Goal: Task Accomplishment & Management: Use online tool/utility

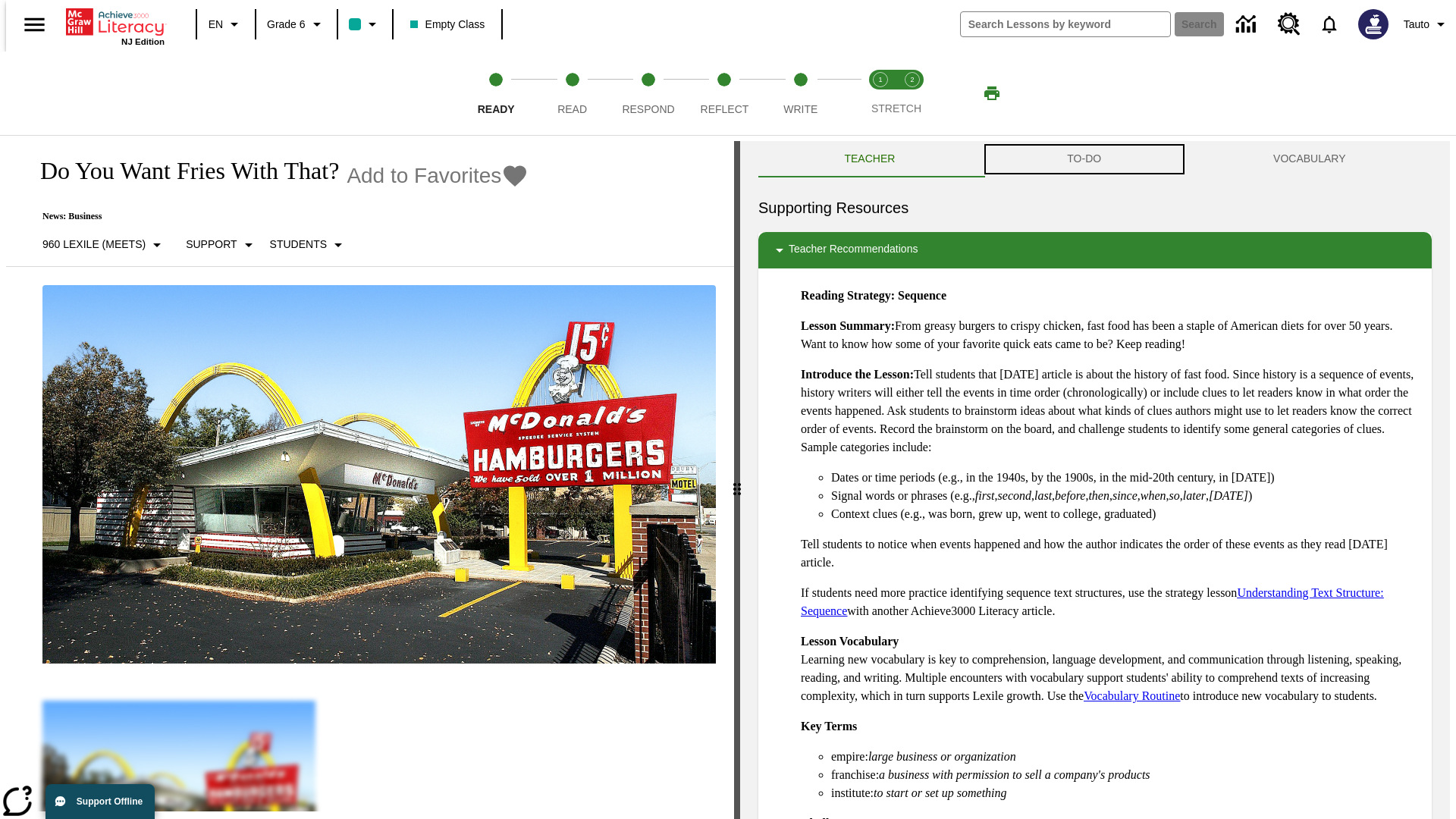
click at [1085, 159] on button "TO-DO" at bounding box center [1084, 159] width 206 height 36
